Goal: Task Accomplishment & Management: Use online tool/utility

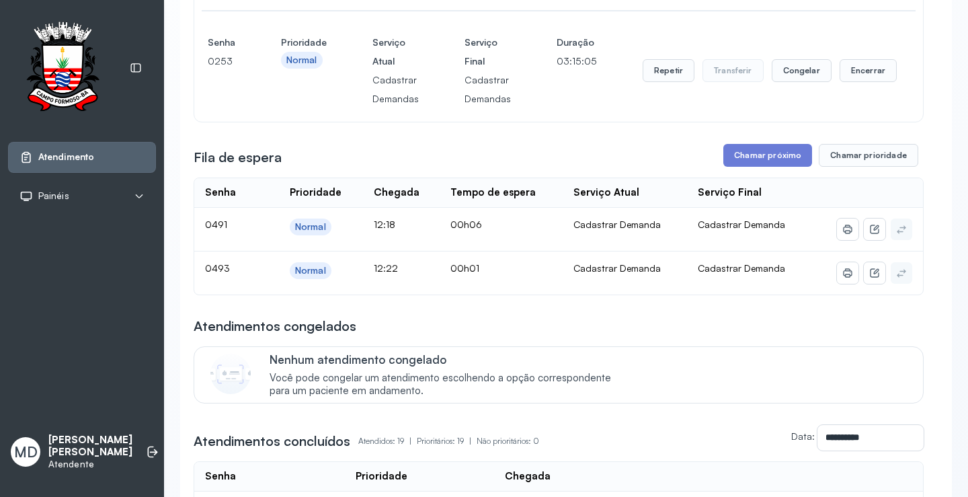
scroll to position [1210, 0]
click at [762, 167] on button "Chamar próximo" at bounding box center [767, 156] width 89 height 23
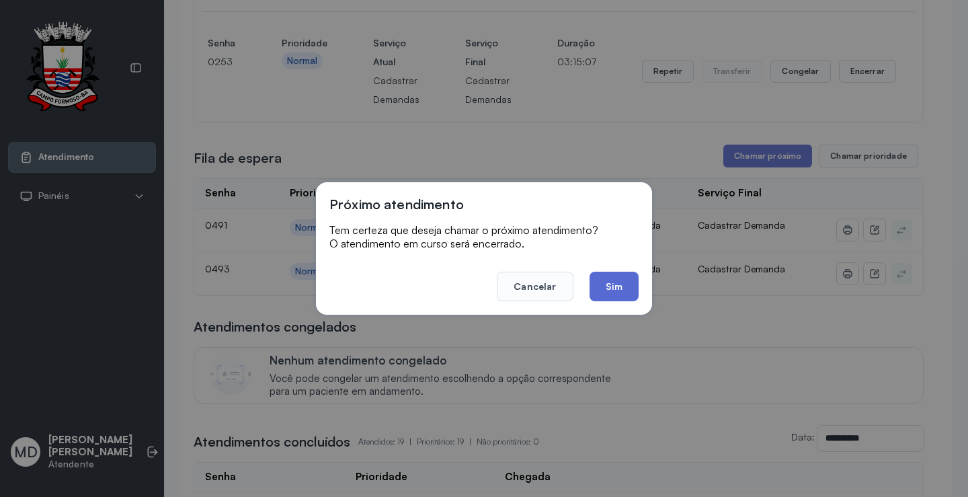
click at [602, 288] on button "Sim" at bounding box center [613, 287] width 49 height 30
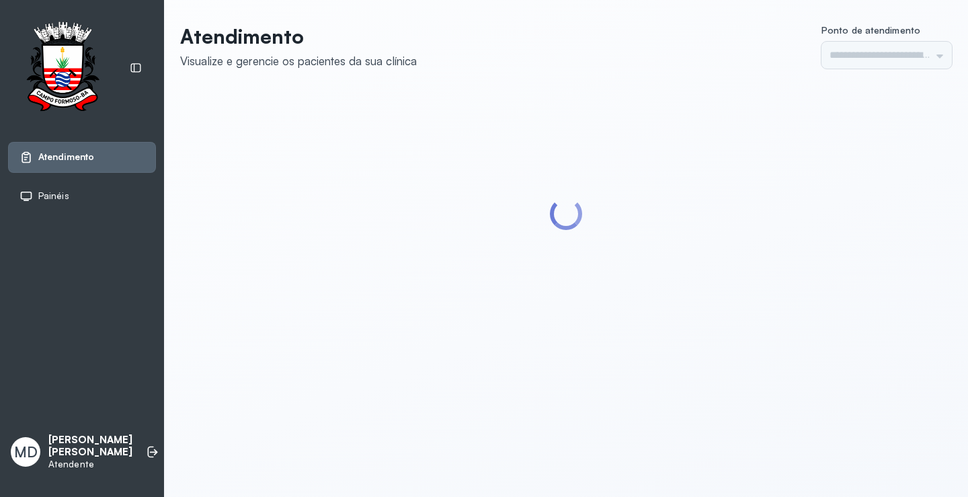
type input "*********"
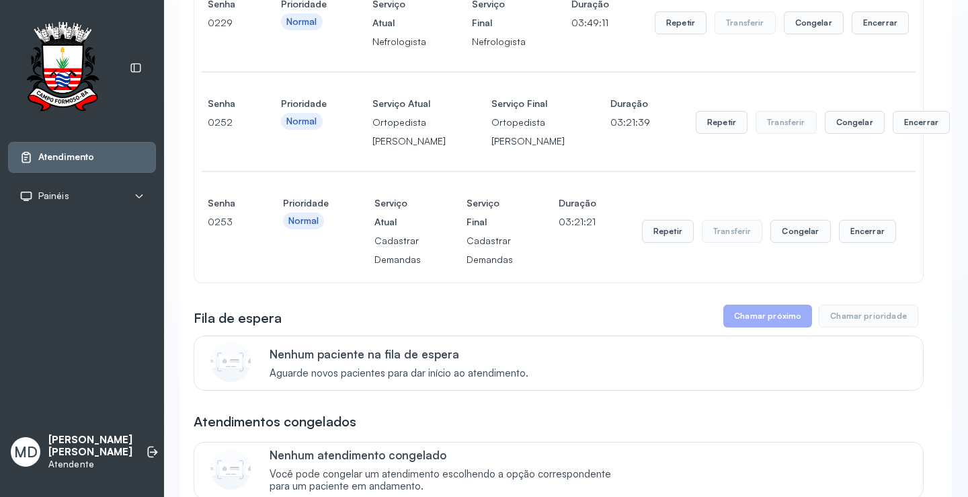
scroll to position [1210, 0]
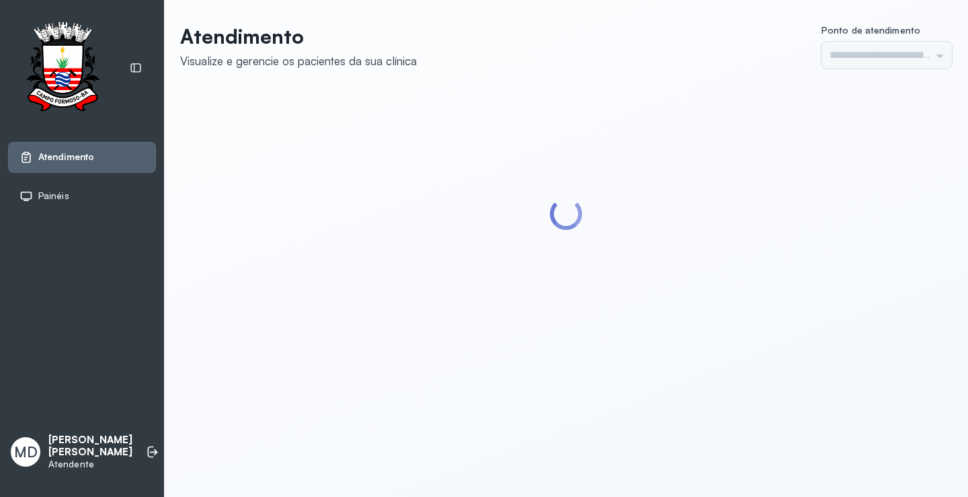
type input "*********"
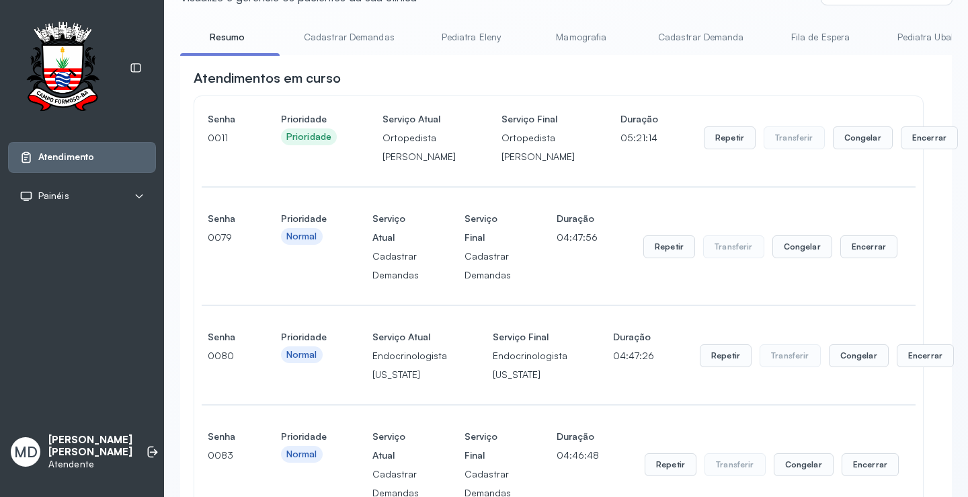
scroll to position [202, 0]
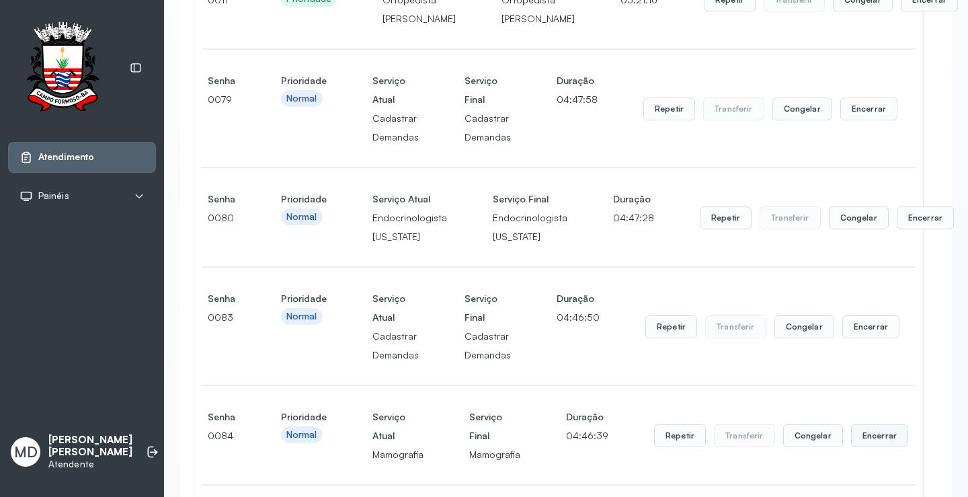
click at [864, 447] on button "Encerrar" at bounding box center [879, 435] width 57 height 23
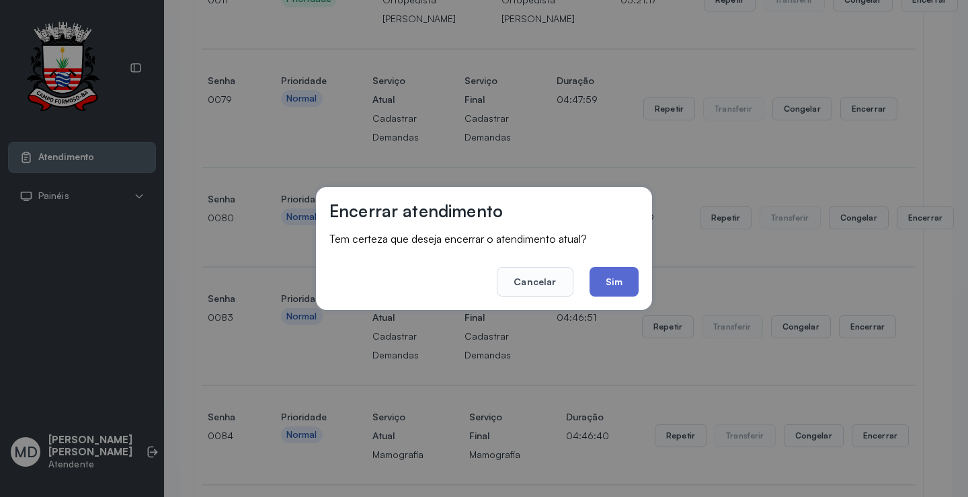
click at [616, 279] on button "Sim" at bounding box center [613, 282] width 49 height 30
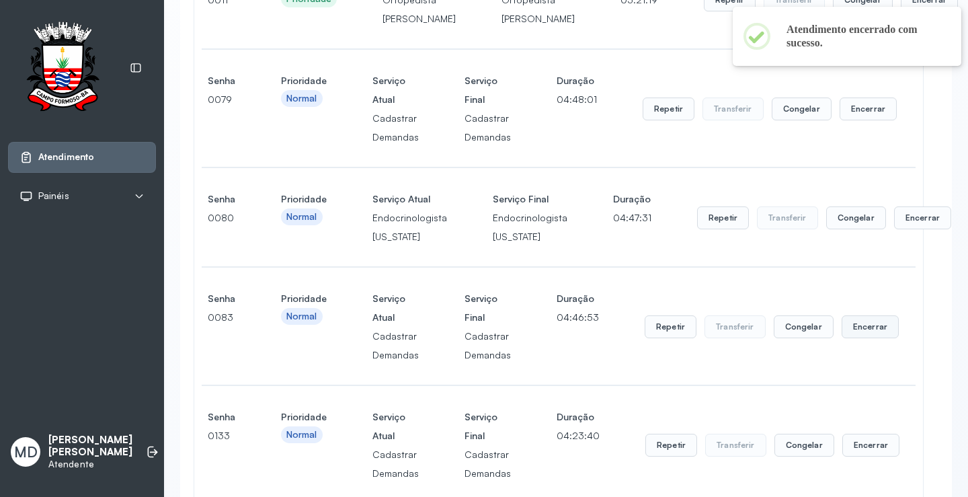
click at [856, 338] on button "Encerrar" at bounding box center [870, 326] width 57 height 23
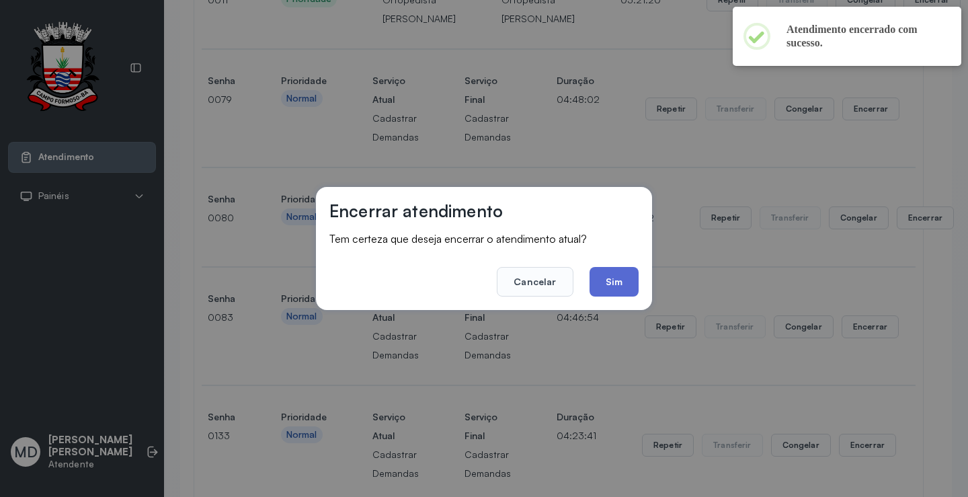
click at [616, 276] on button "Sim" at bounding box center [613, 282] width 49 height 30
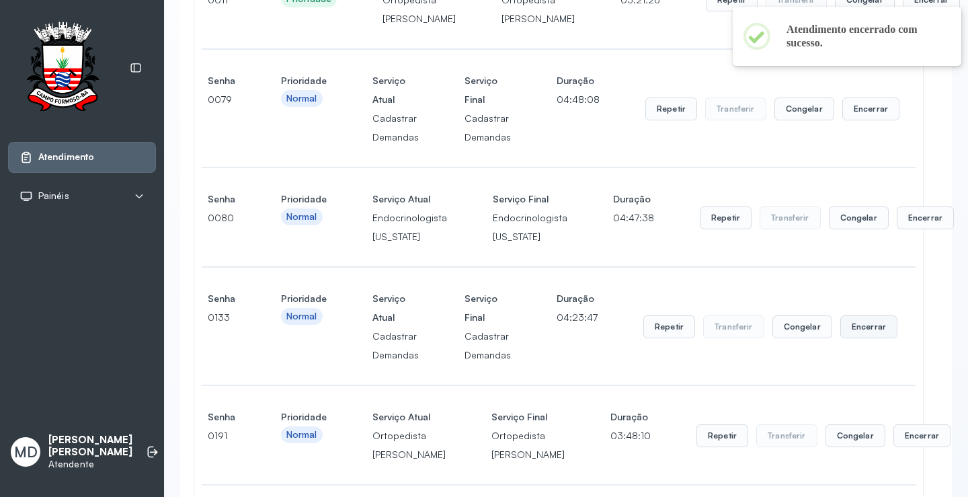
click at [858, 338] on button "Encerrar" at bounding box center [868, 326] width 57 height 23
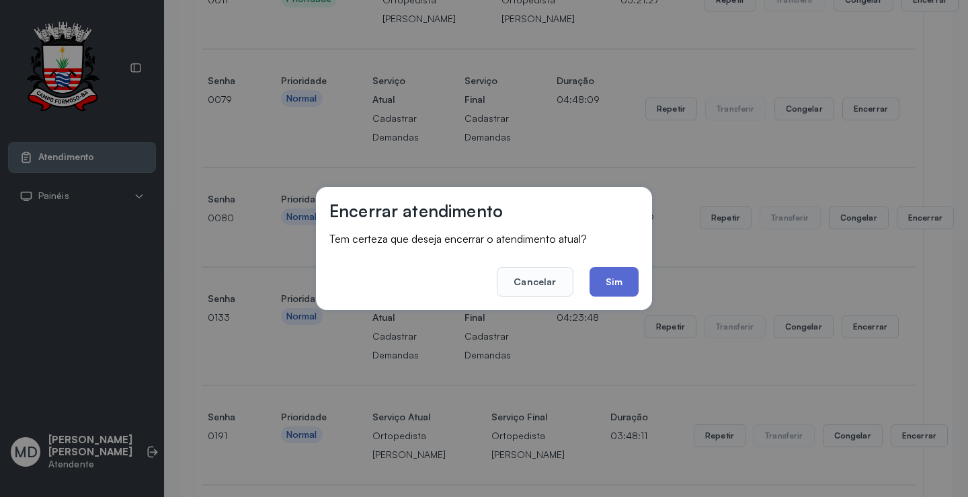
click at [613, 273] on button "Sim" at bounding box center [613, 282] width 49 height 30
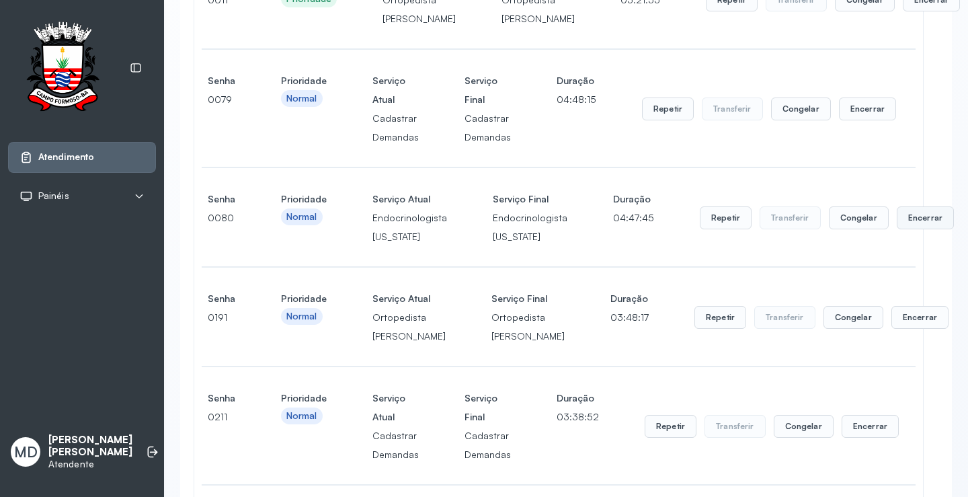
click at [897, 229] on button "Encerrar" at bounding box center [925, 217] width 57 height 23
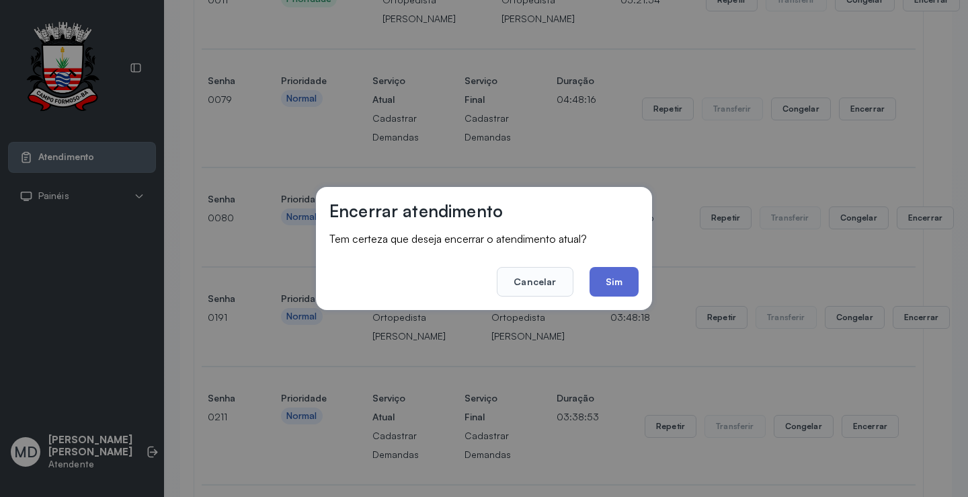
click at [609, 272] on button "Sim" at bounding box center [613, 282] width 49 height 30
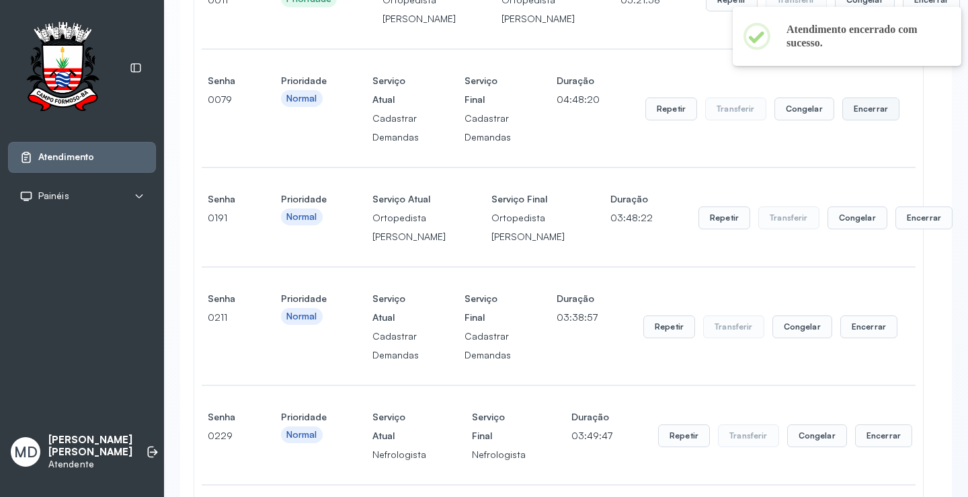
click at [856, 120] on button "Encerrar" at bounding box center [870, 108] width 57 height 23
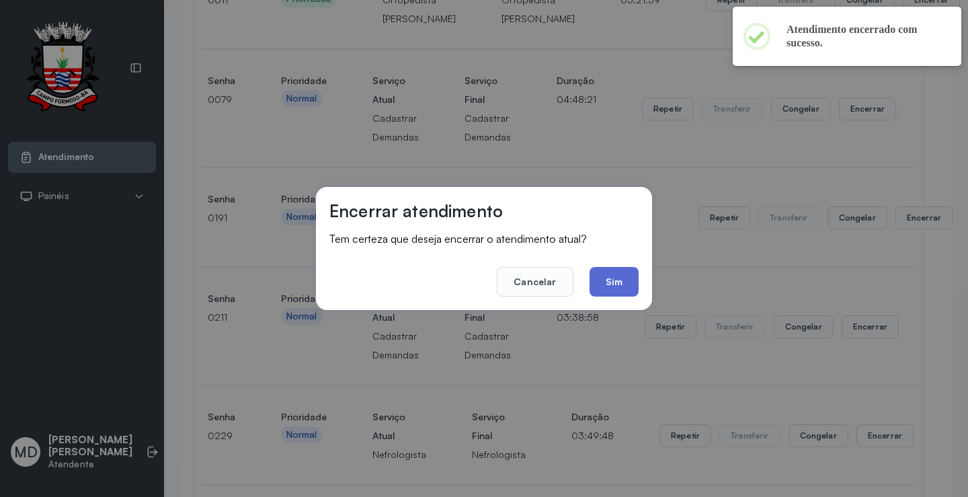
click at [616, 281] on button "Sim" at bounding box center [613, 282] width 49 height 30
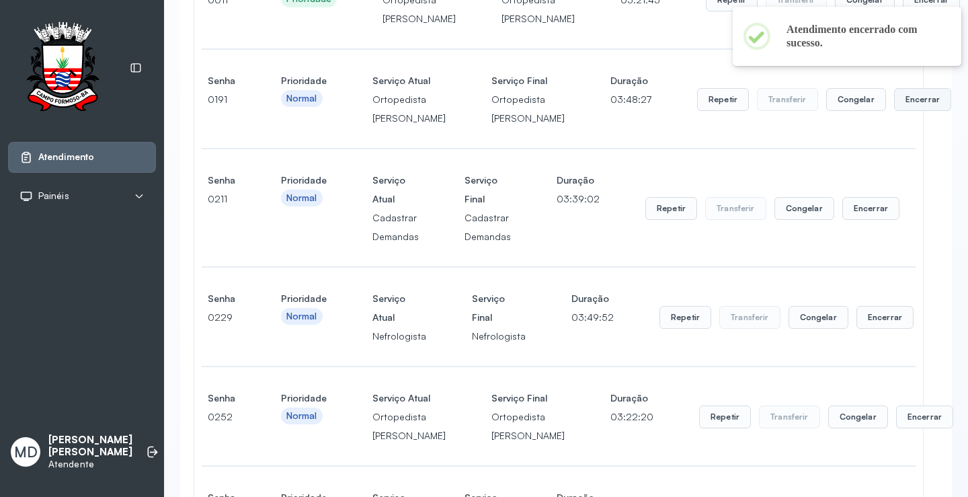
click at [894, 111] on button "Encerrar" at bounding box center [922, 99] width 57 height 23
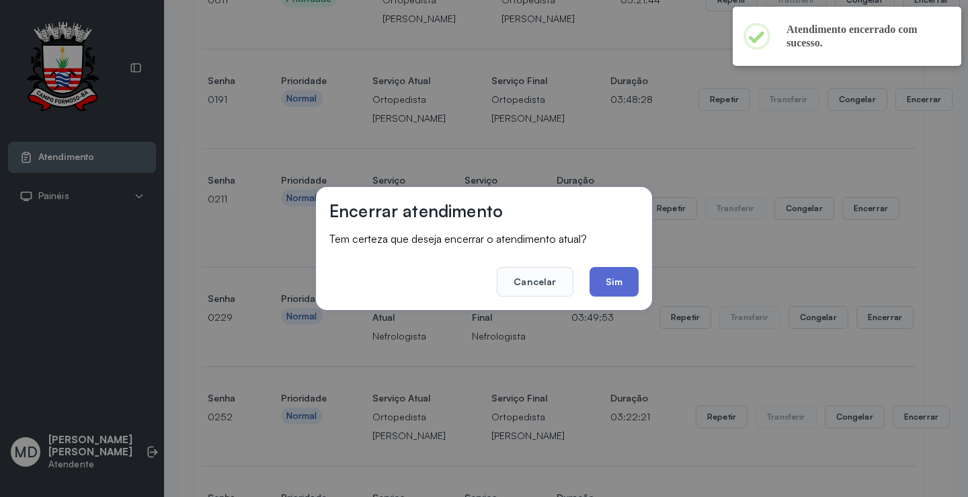
click at [616, 273] on button "Sim" at bounding box center [613, 282] width 49 height 30
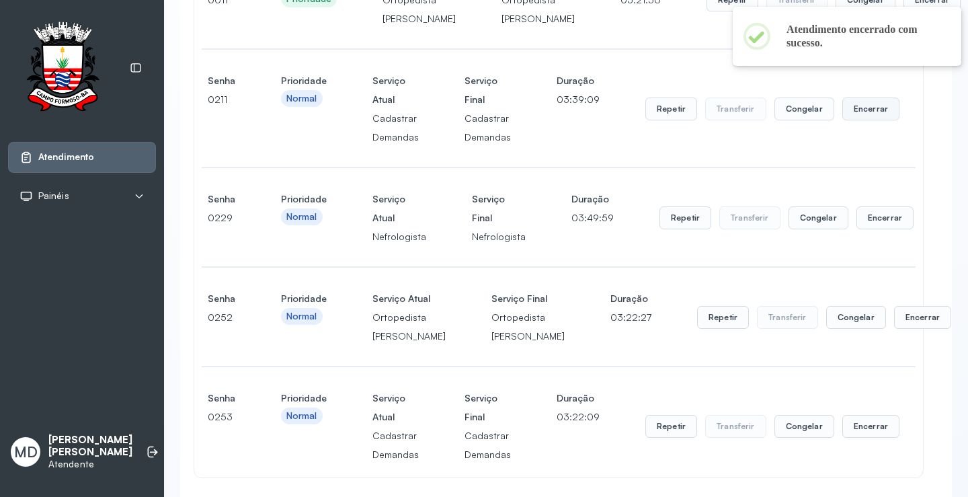
click at [854, 120] on button "Encerrar" at bounding box center [870, 108] width 57 height 23
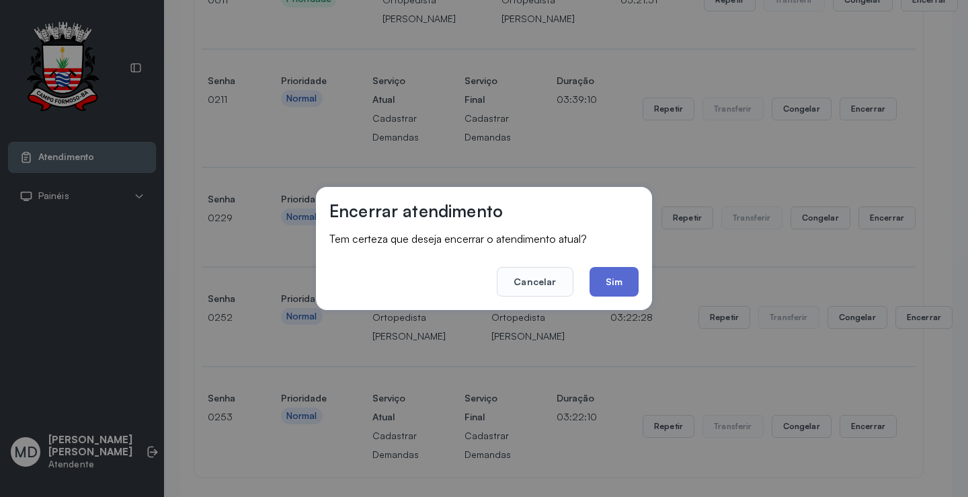
click at [591, 286] on button "Sim" at bounding box center [613, 282] width 49 height 30
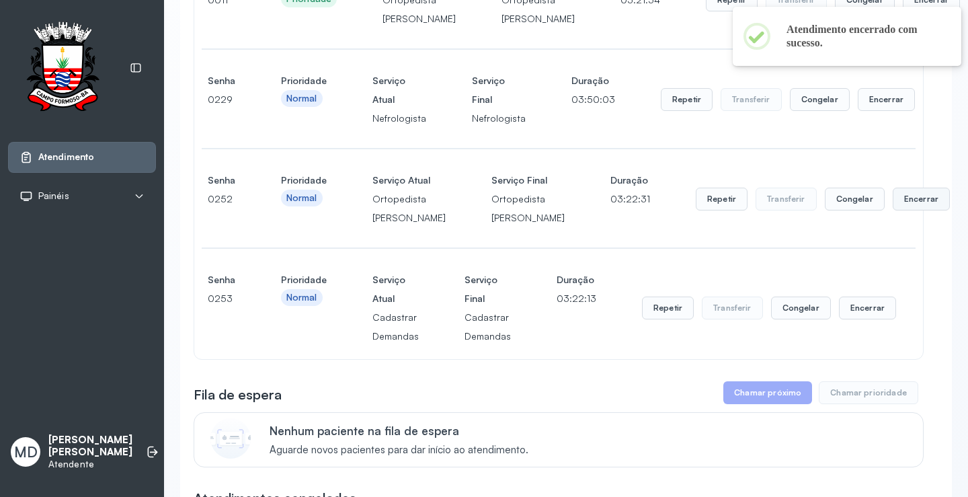
click at [893, 210] on button "Encerrar" at bounding box center [921, 199] width 57 height 23
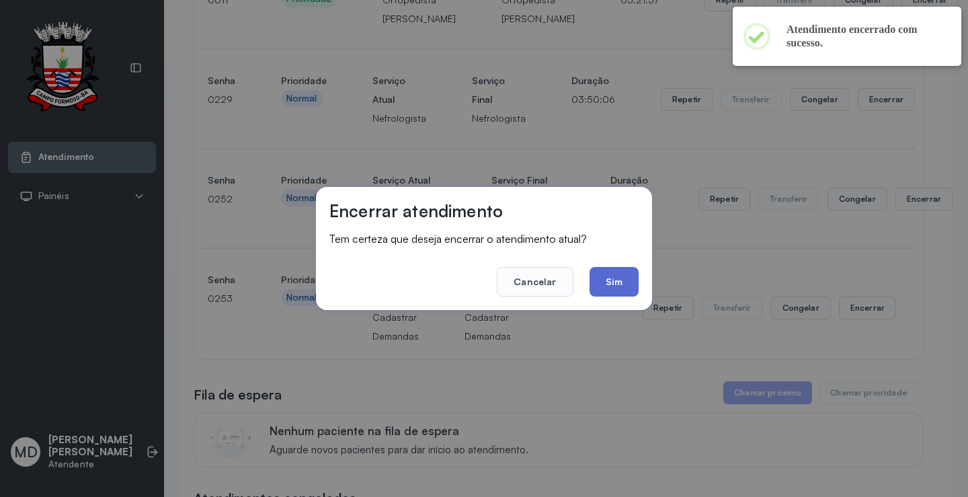
click at [616, 281] on button "Sim" at bounding box center [613, 282] width 49 height 30
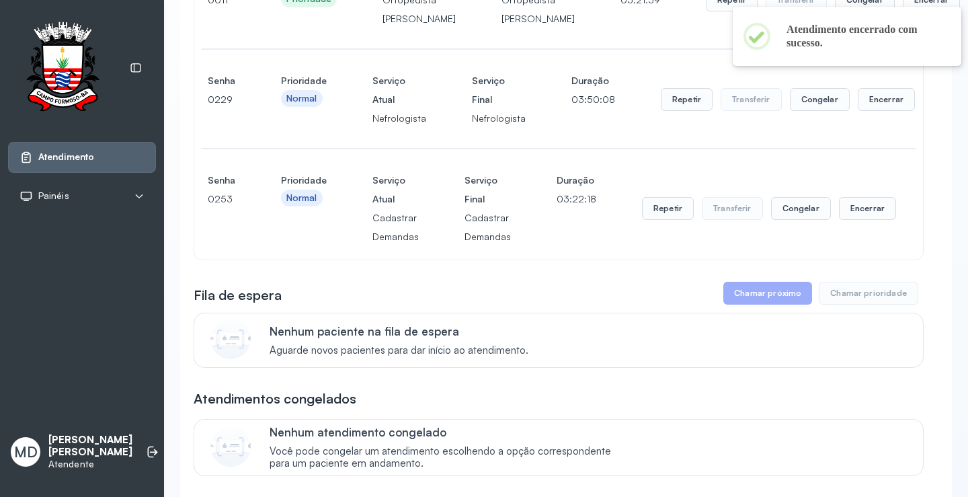
click at [842, 220] on button "Encerrar" at bounding box center [867, 208] width 57 height 23
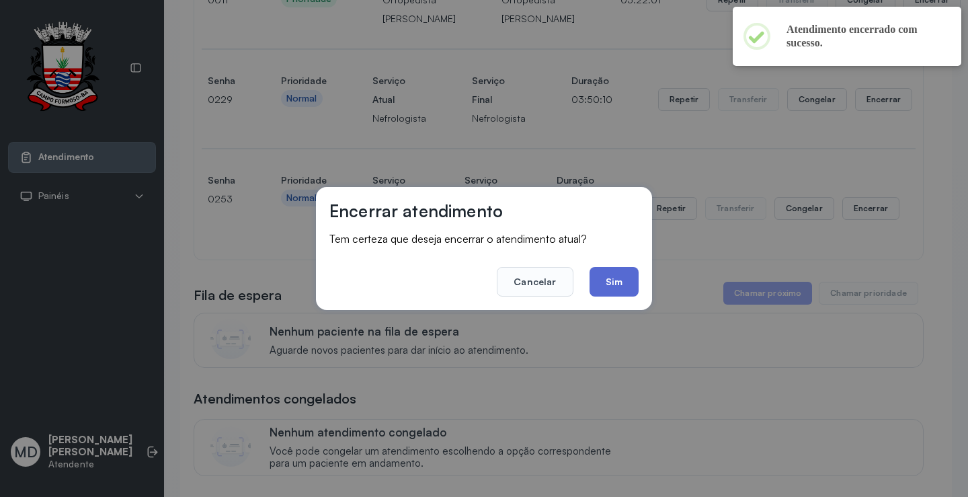
click at [616, 284] on button "Sim" at bounding box center [613, 282] width 49 height 30
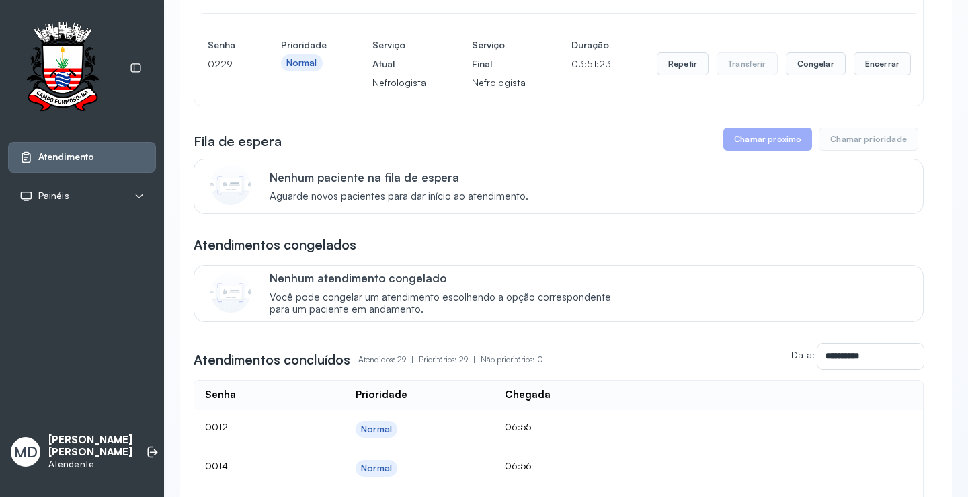
scroll to position [269, 0]
